Goal: Obtain resource: Download file/media

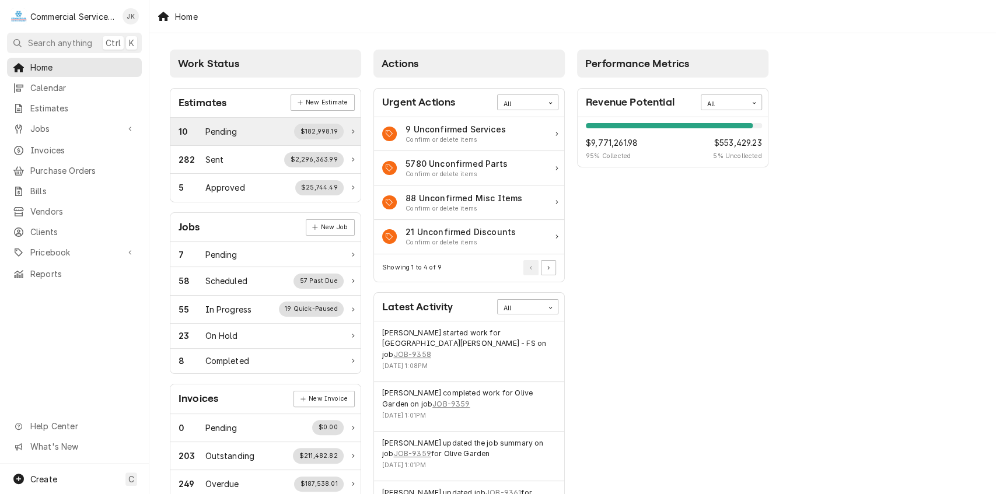
click at [316, 137] on div "$182,998.19" at bounding box center [319, 131] width 50 height 15
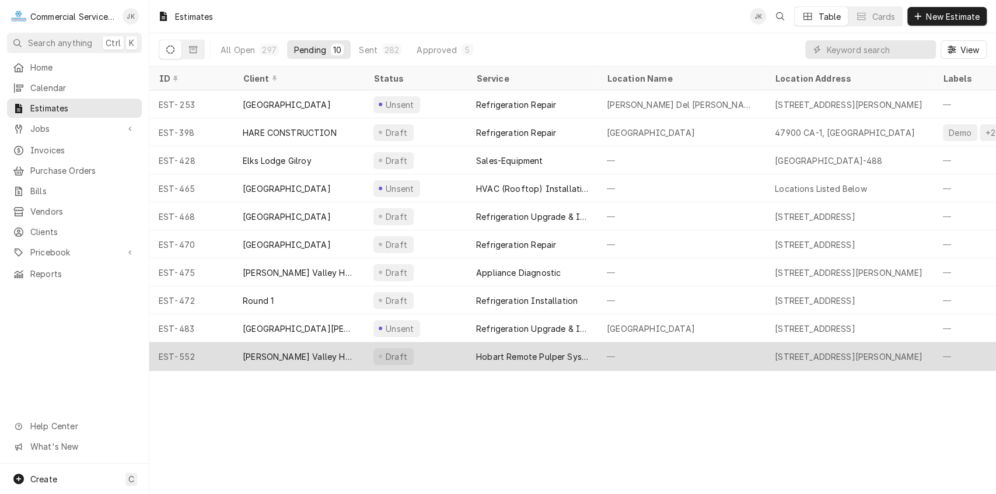
click at [530, 358] on div "Hobart Remote Pulper System" at bounding box center [532, 357] width 112 height 12
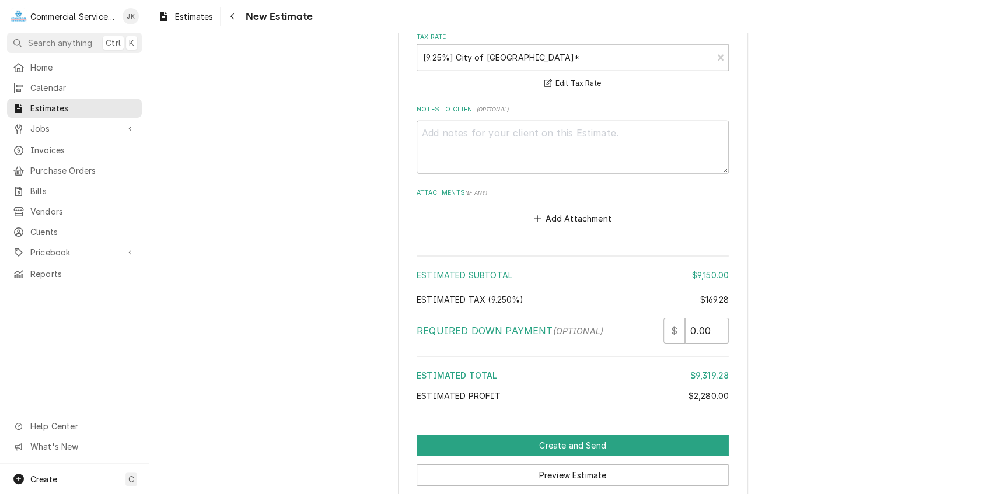
scroll to position [2494, 0]
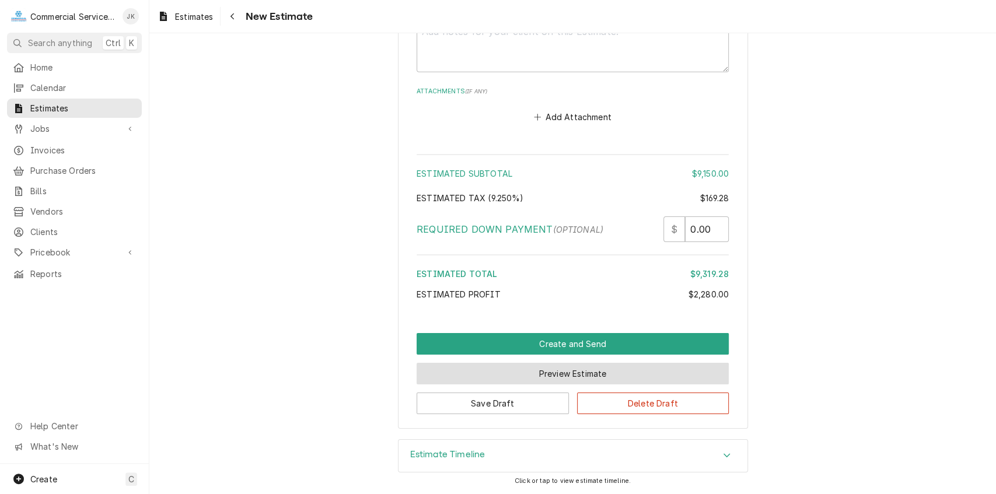
click at [560, 371] on button "Preview Estimate" at bounding box center [573, 374] width 312 height 22
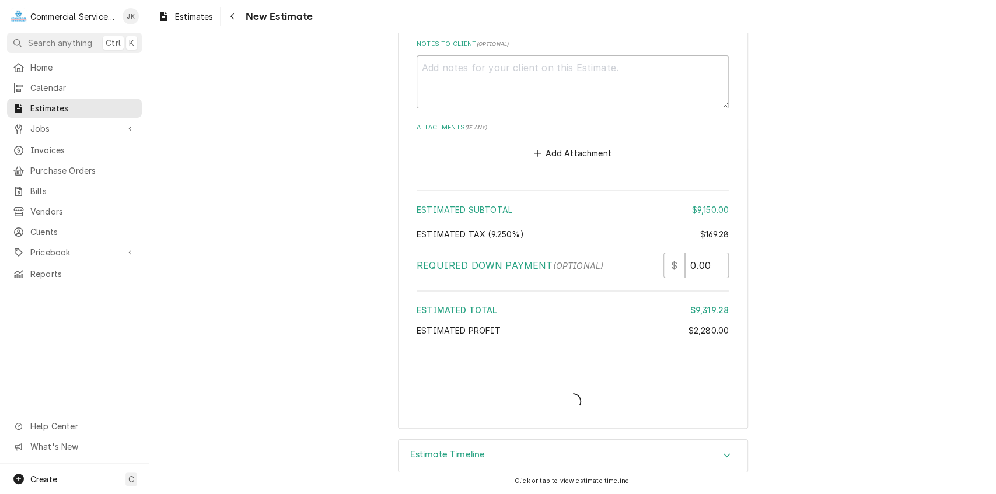
scroll to position [2457, 0]
type textarea "x"
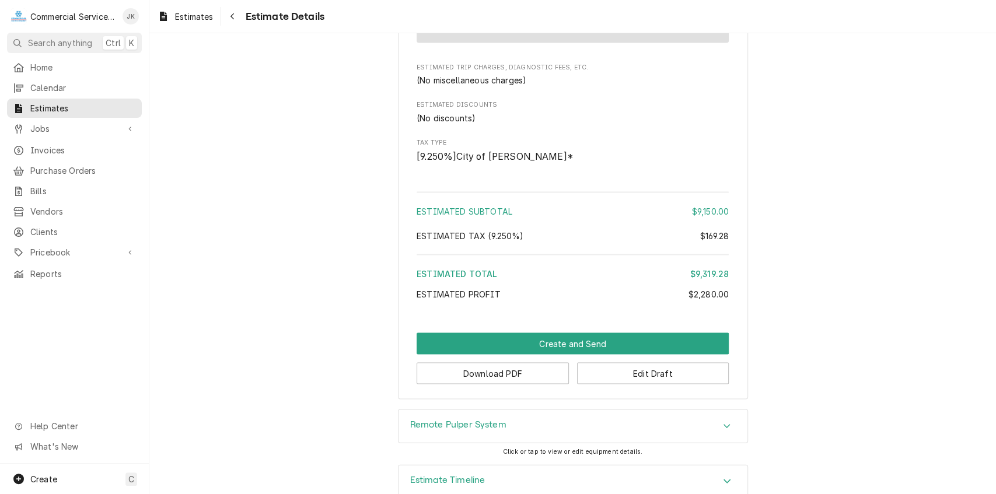
scroll to position [1529, 0]
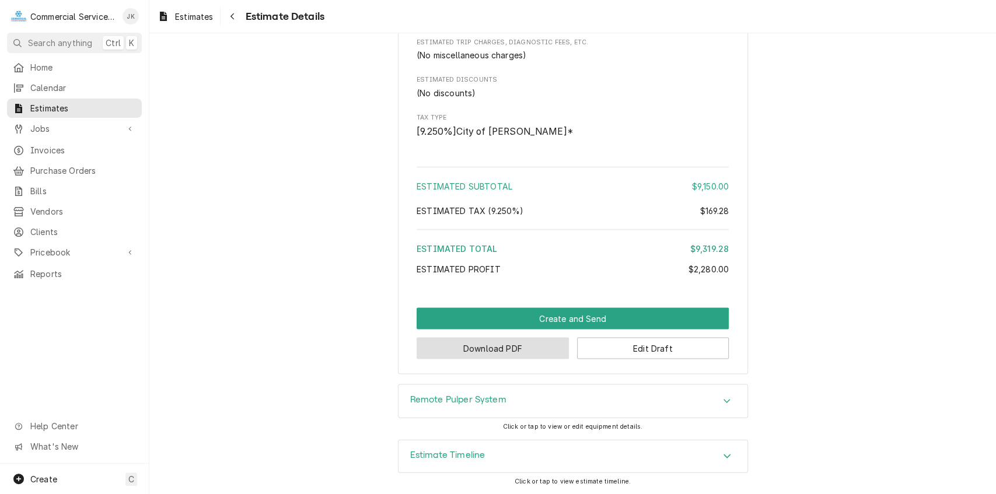
click at [521, 359] on button "Download PDF" at bounding box center [493, 348] width 152 height 22
click at [483, 356] on button "Download PDF" at bounding box center [493, 348] width 152 height 22
